Goal: Navigation & Orientation: Find specific page/section

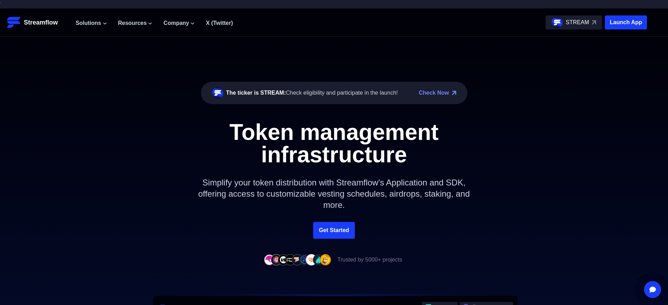
click at [626, 22] on p "Launch App" at bounding box center [626, 22] width 42 height 14
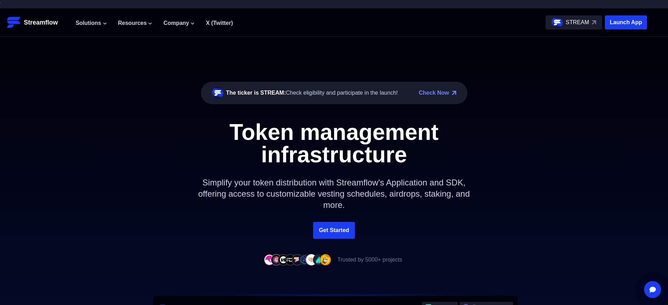
click at [626, 22] on p "Launch App" at bounding box center [626, 22] width 42 height 14
